Goal: Find specific page/section: Find specific page/section

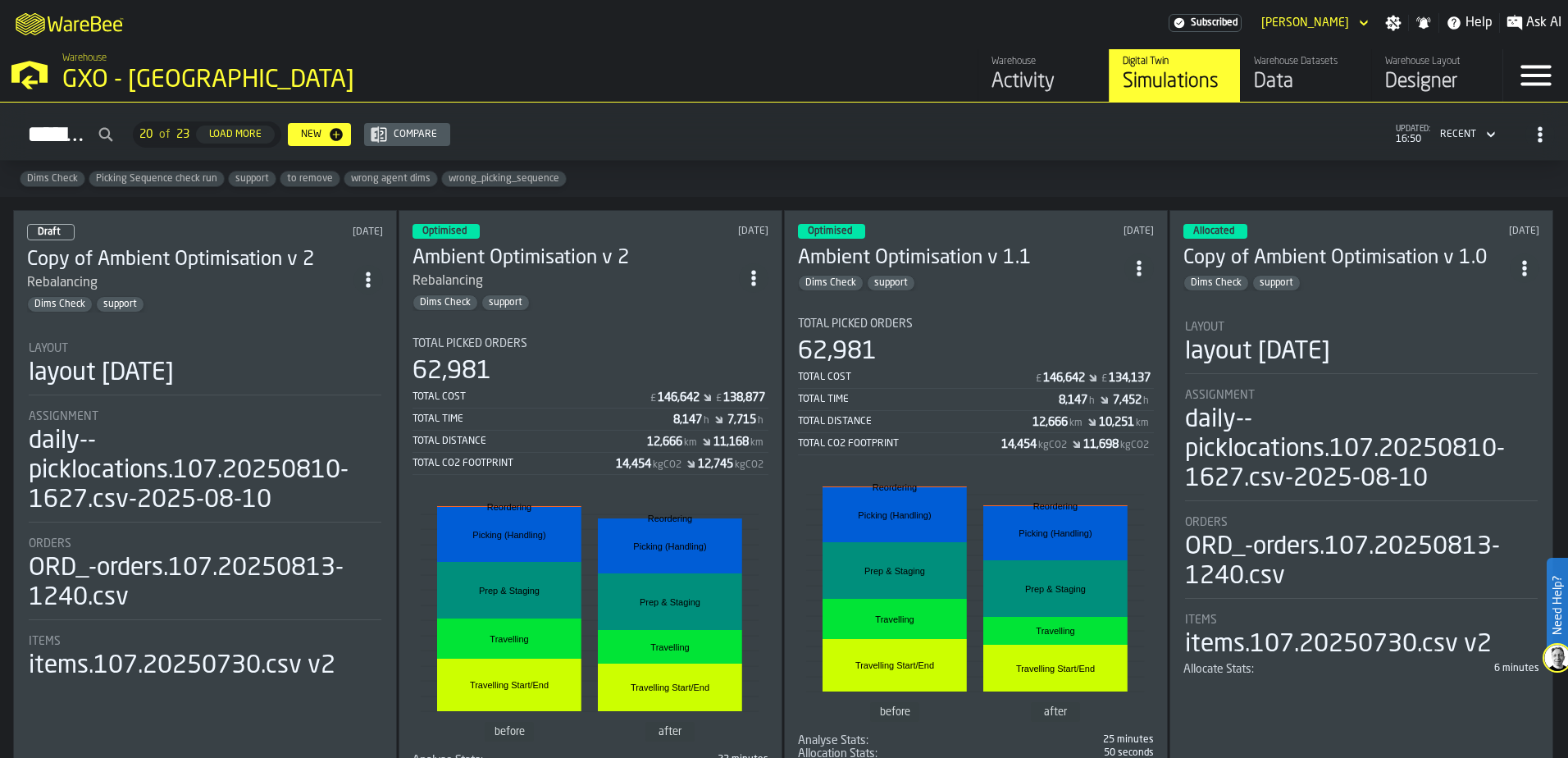
scroll to position [574, 0]
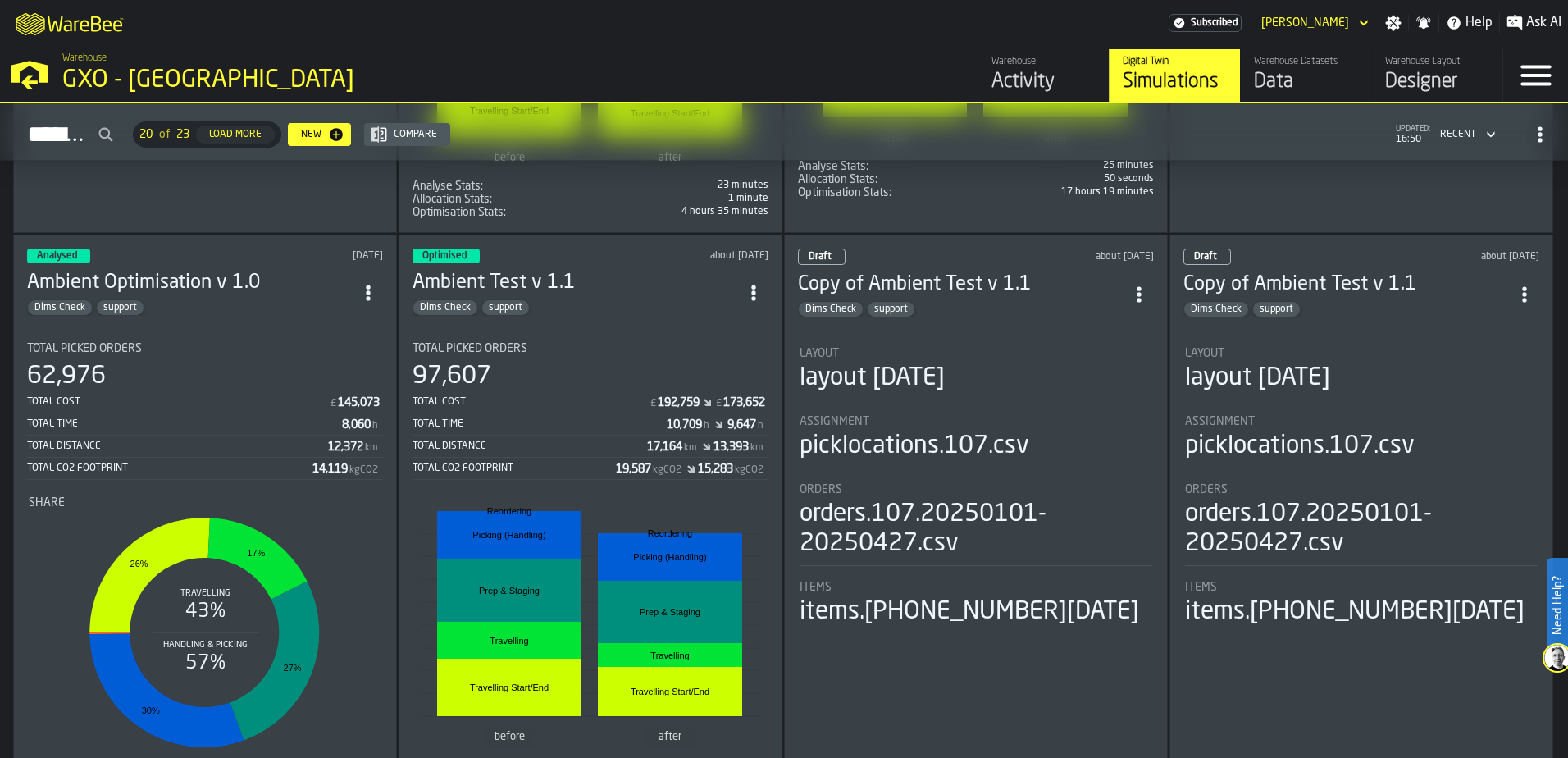
click at [63, 23] on icon "M A K I N G W A R E H O U S E S M O R E EF F I C I E N T" at bounding box center [70, 23] width 121 height 33
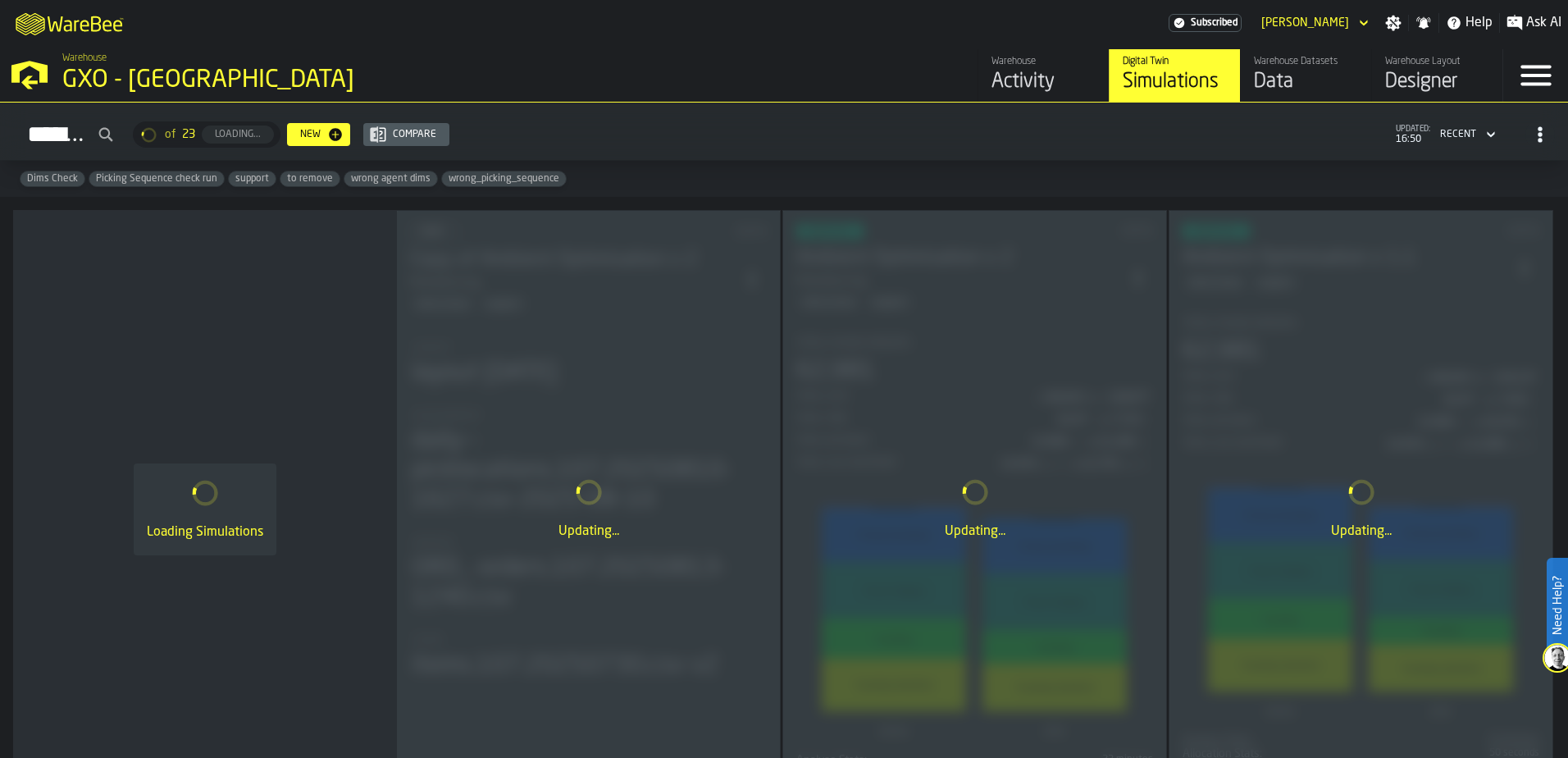
click at [1019, 87] on div "Activity" at bounding box center [1043, 82] width 104 height 26
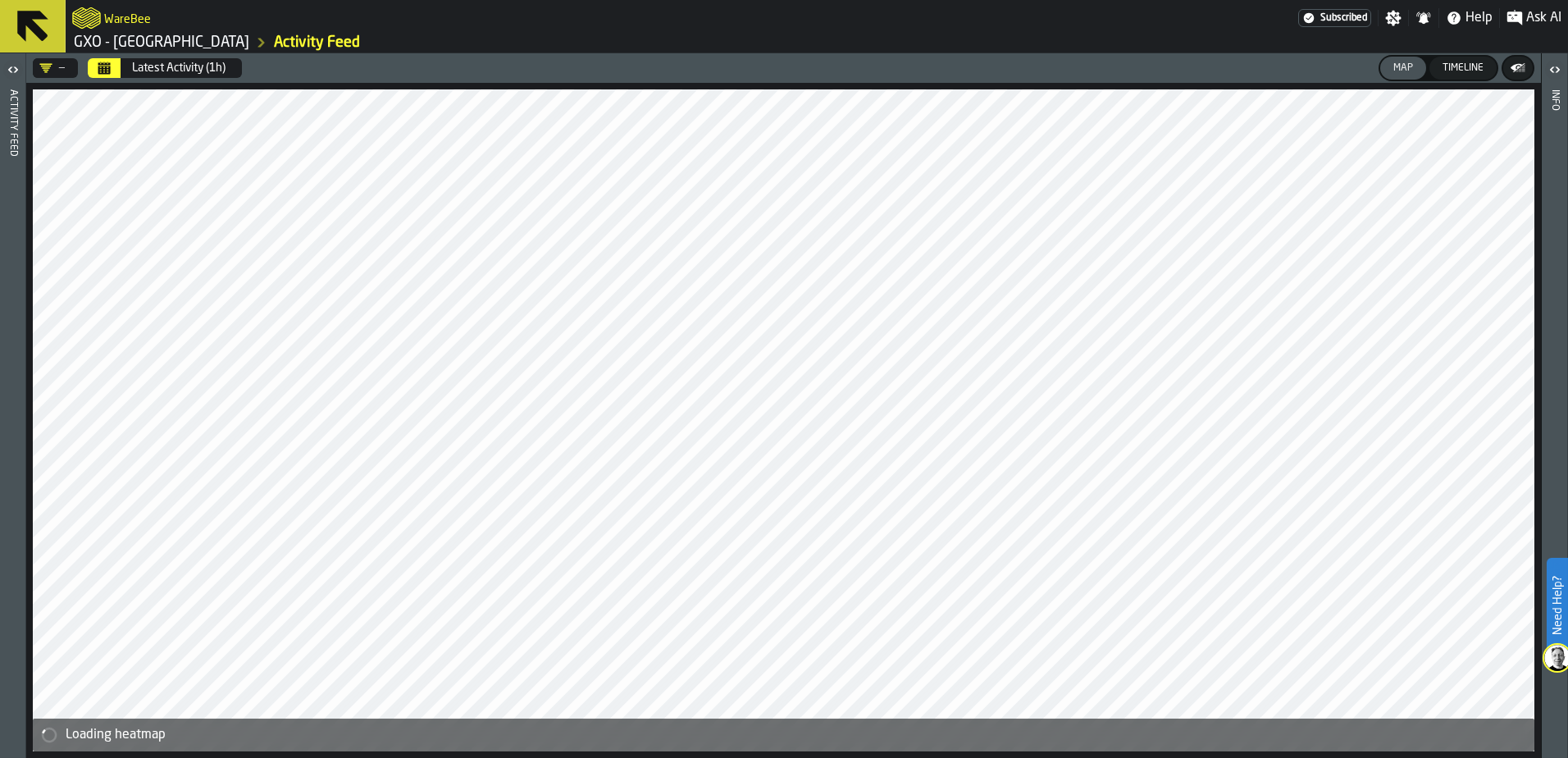
click at [106, 59] on header "— Latest Activity (1h) Map Timeline" at bounding box center [784, 68] width 1515 height 29
click at [110, 68] on icon "Calendar" at bounding box center [105, 69] width 12 height 8
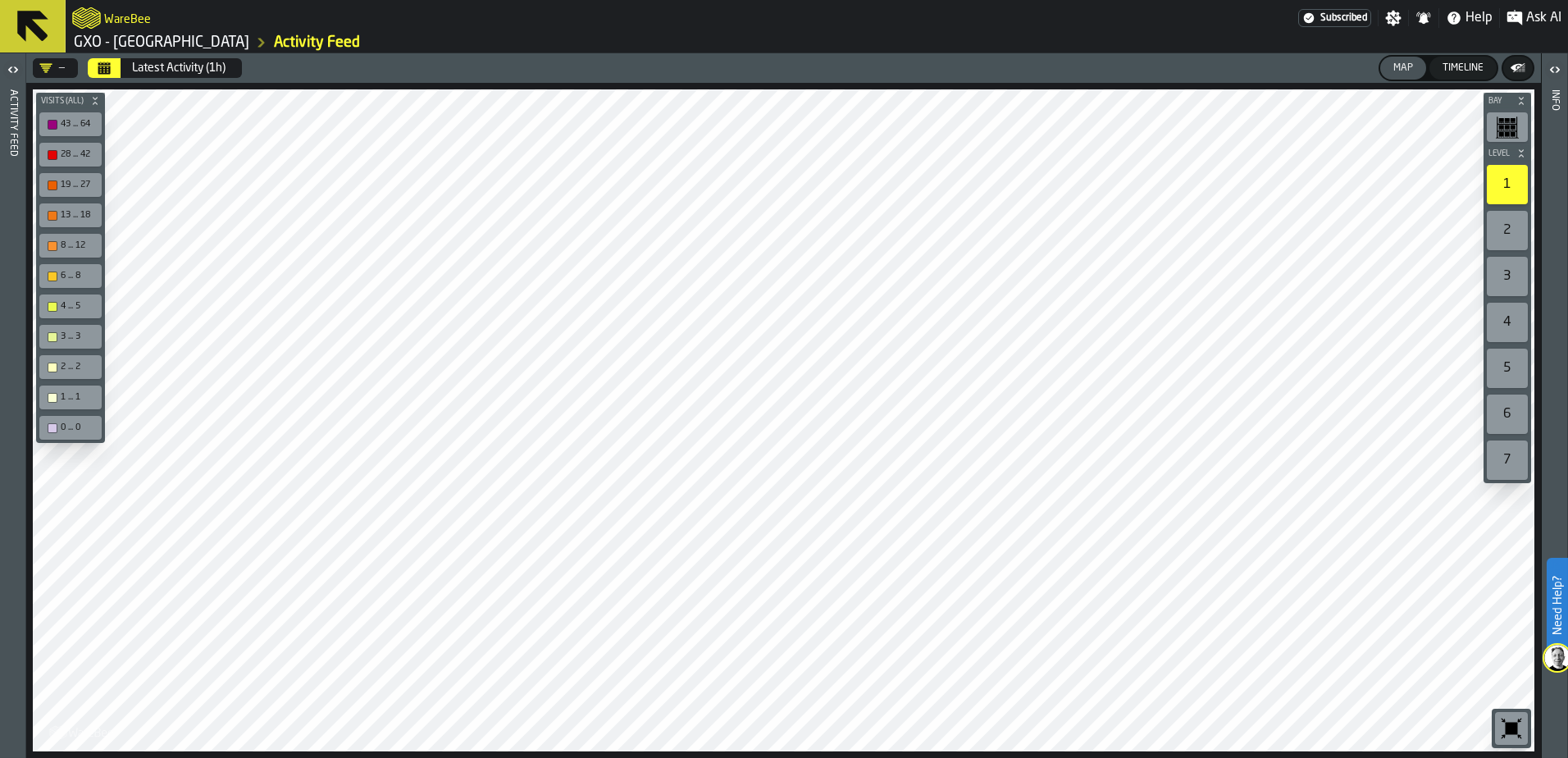
click at [114, 70] on button "Calendar" at bounding box center [104, 68] width 33 height 20
click at [100, 11] on icon "logo-header" at bounding box center [86, 18] width 29 height 23
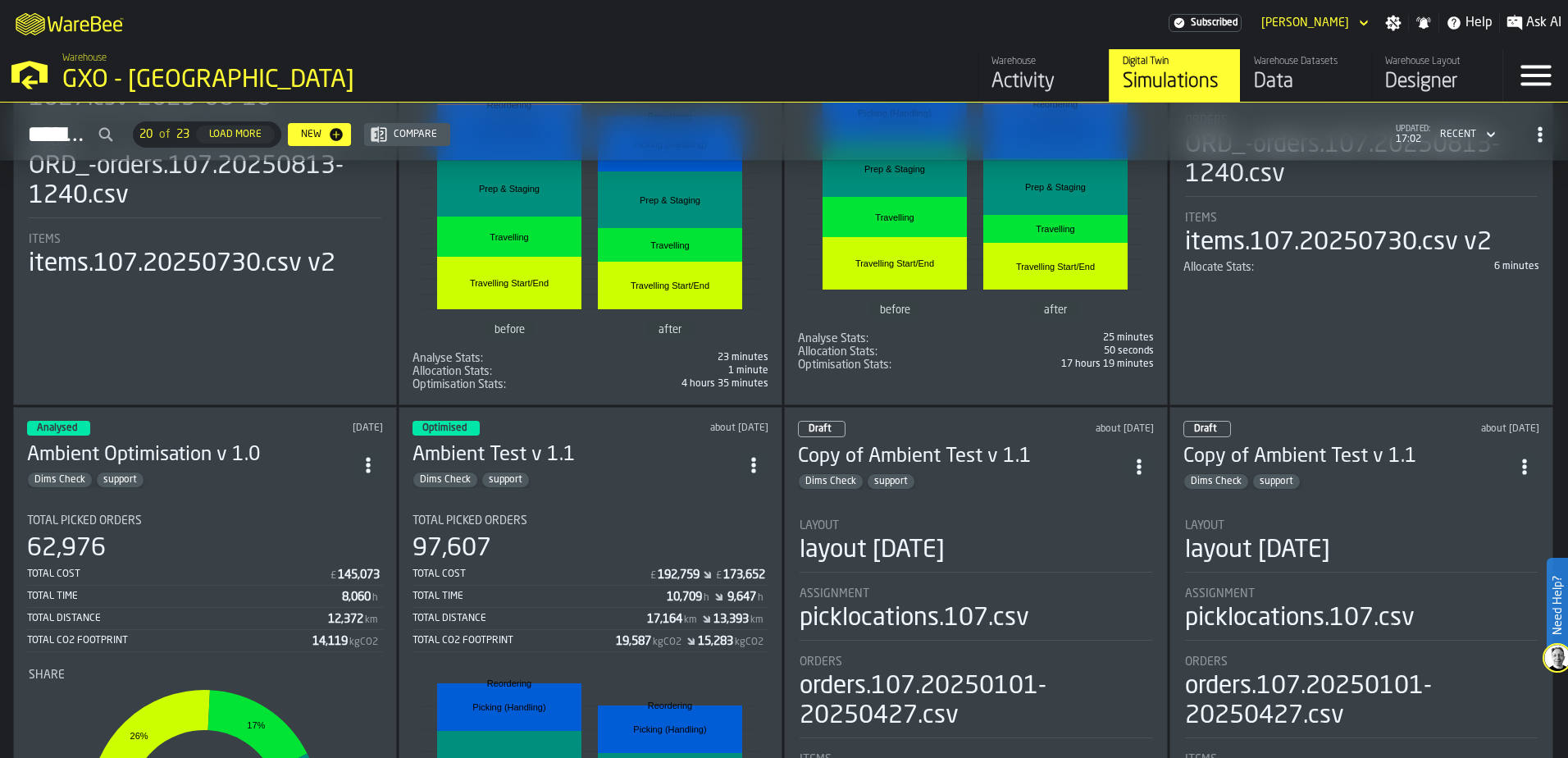
scroll to position [492, 0]
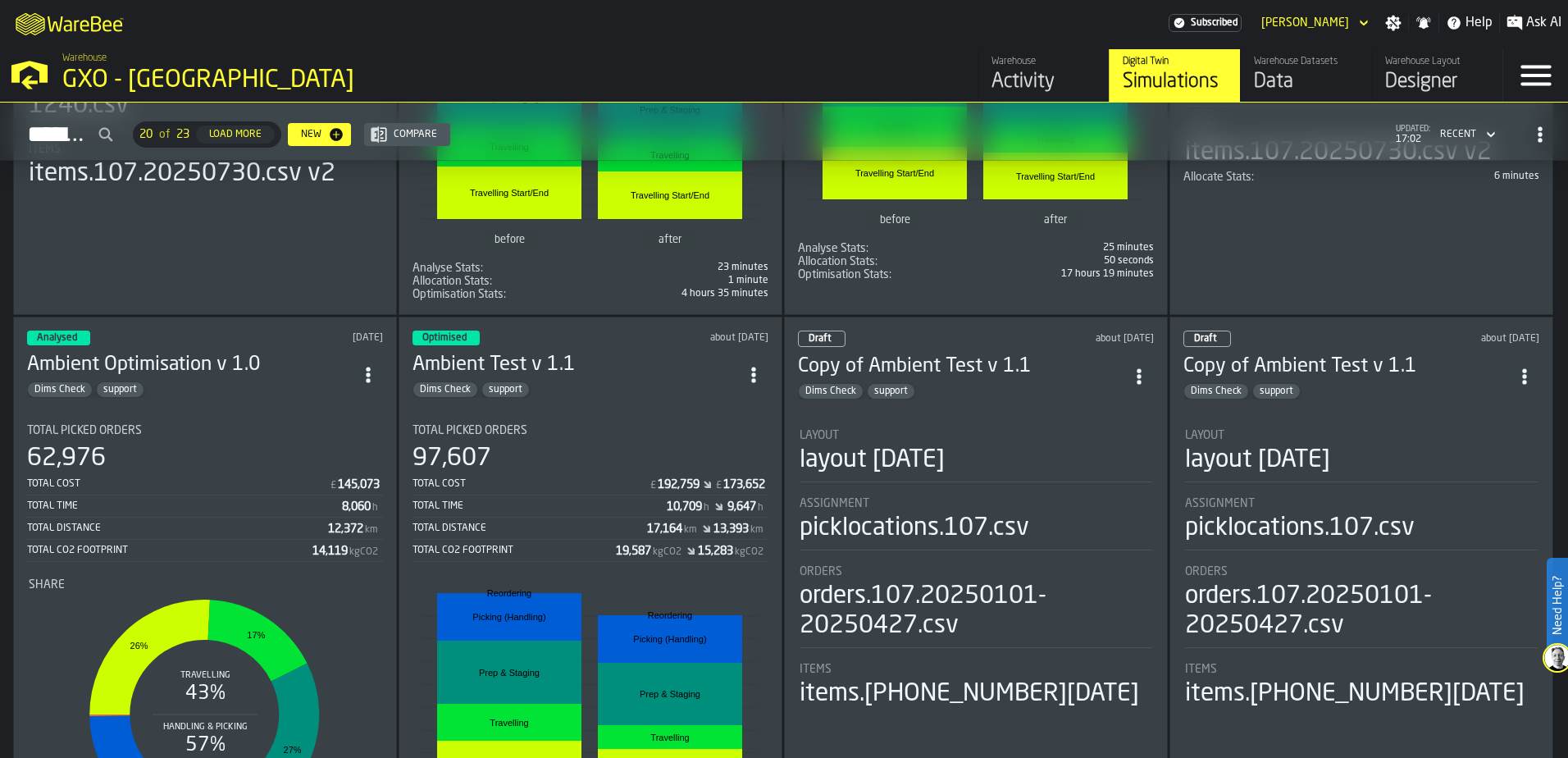
click at [762, 375] on icon "ItemListCard-DashboardItemContainer" at bounding box center [753, 374] width 16 height 16
click at [734, 411] on div "Open" at bounding box center [719, 407] width 86 height 20
